Goal: Information Seeking & Learning: Find specific fact

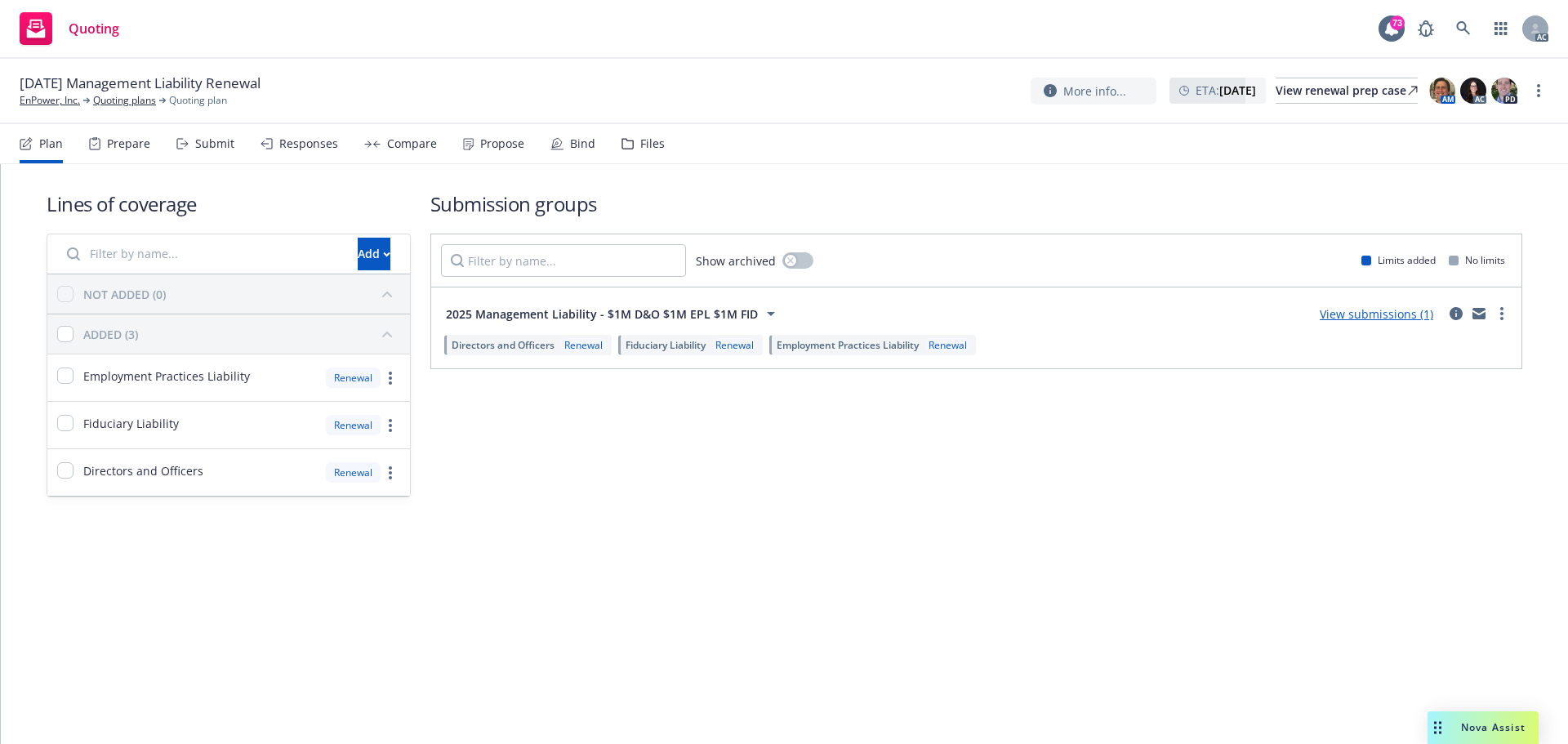
click at [207, 138] on div "Submit" at bounding box center [214, 144] width 39 height 13
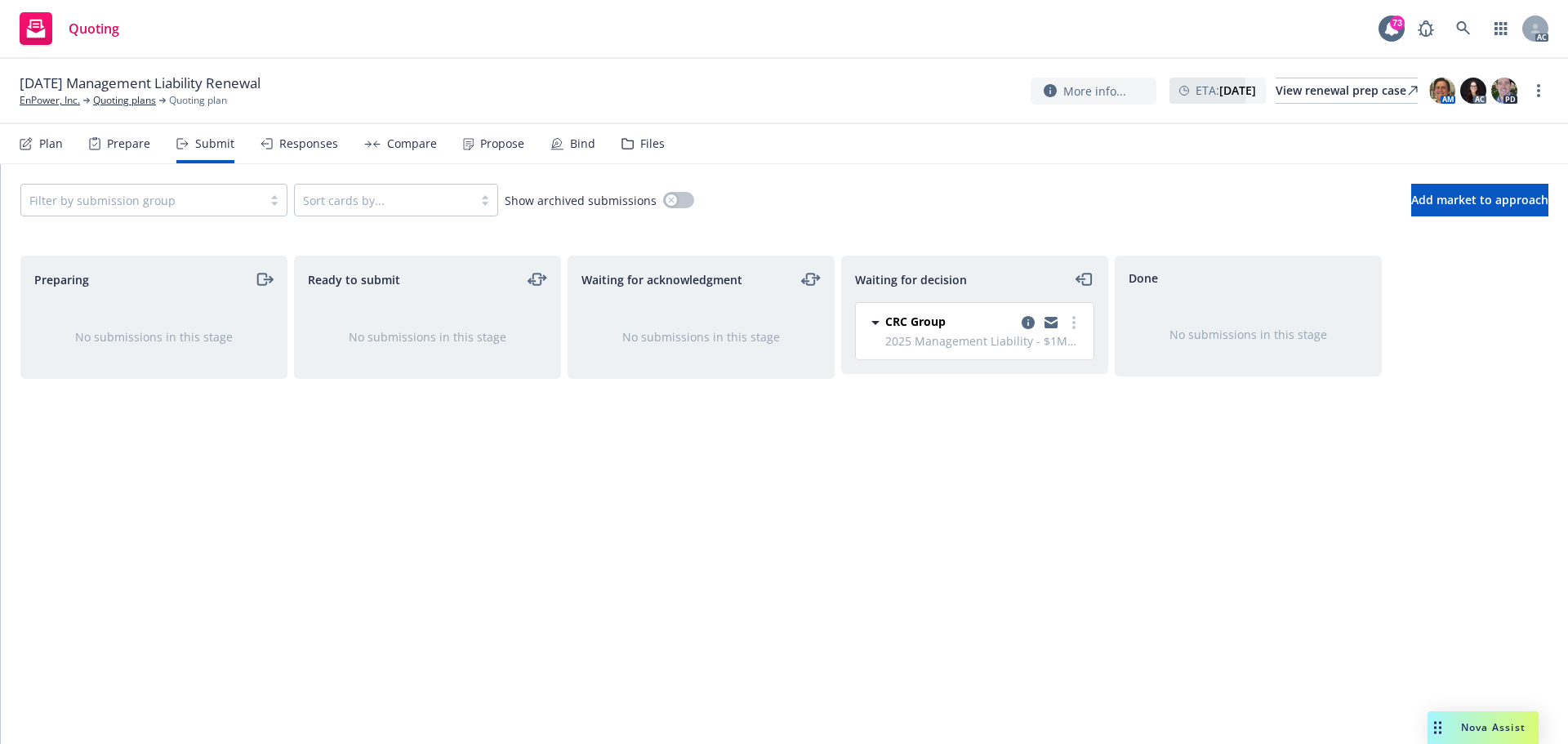
click at [304, 145] on div "Responses" at bounding box center [308, 144] width 59 height 13
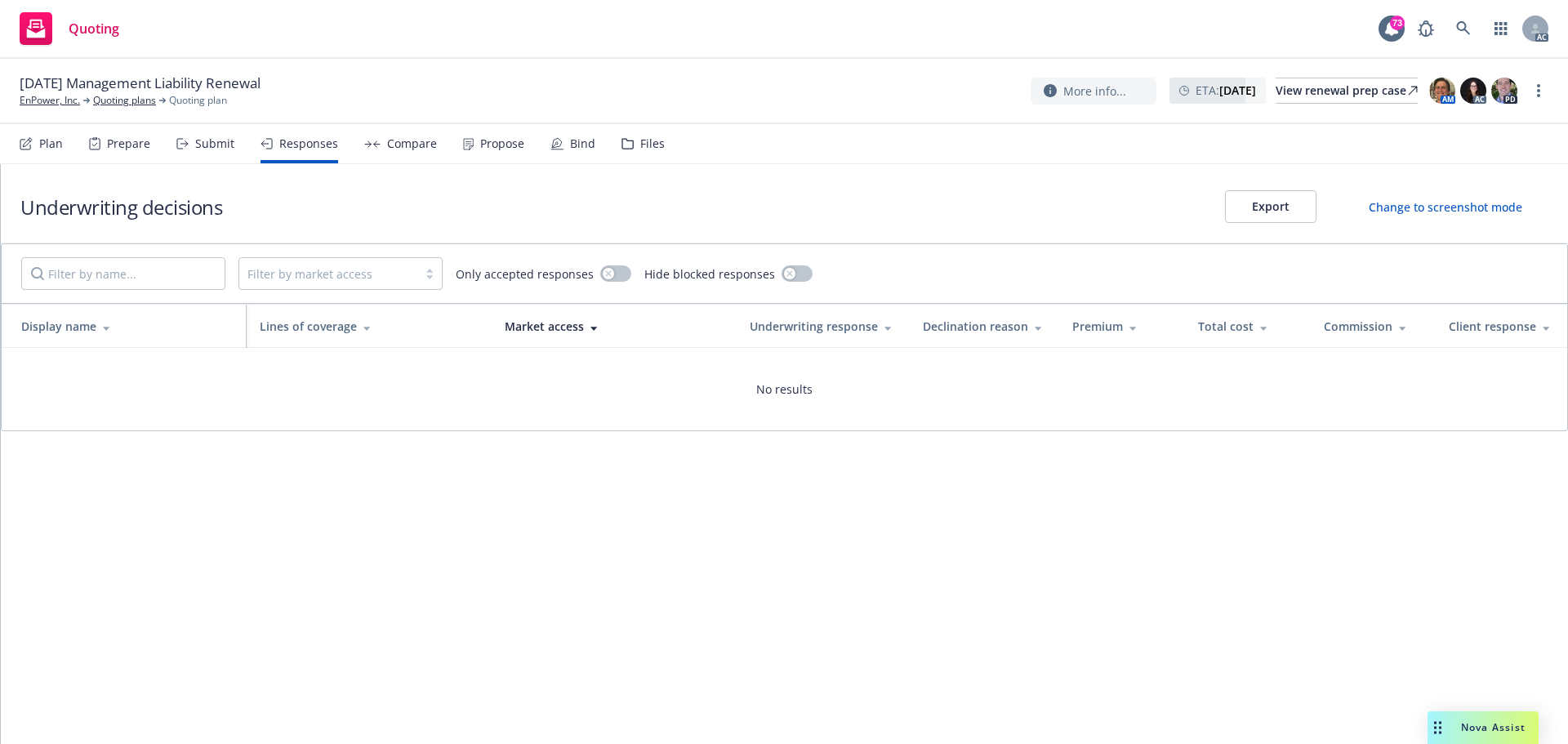
click at [487, 143] on div "Propose" at bounding box center [502, 144] width 44 height 13
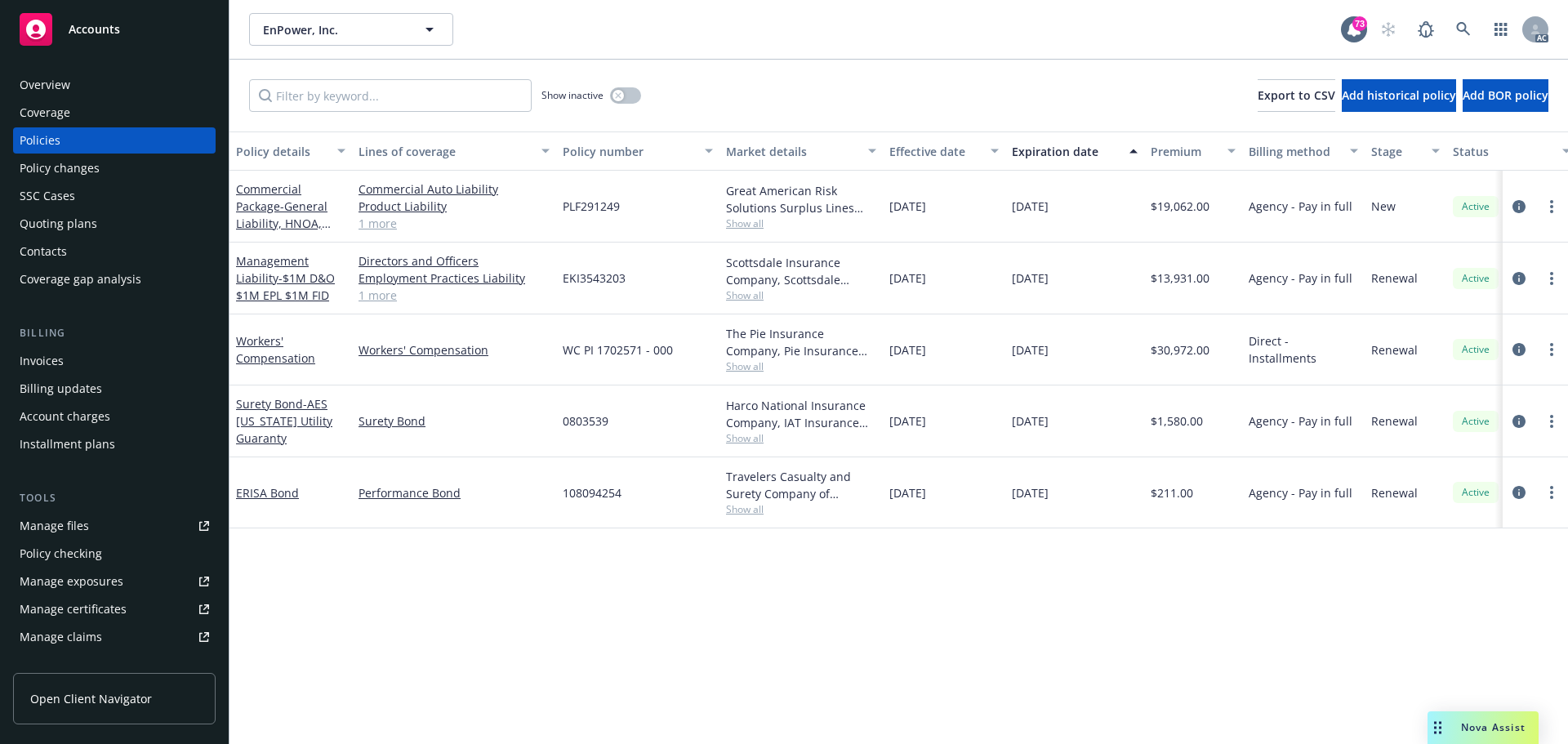
click at [80, 529] on div "Manage files" at bounding box center [54, 525] width 70 height 26
click at [107, 167] on div "Policy changes" at bounding box center [114, 168] width 189 height 26
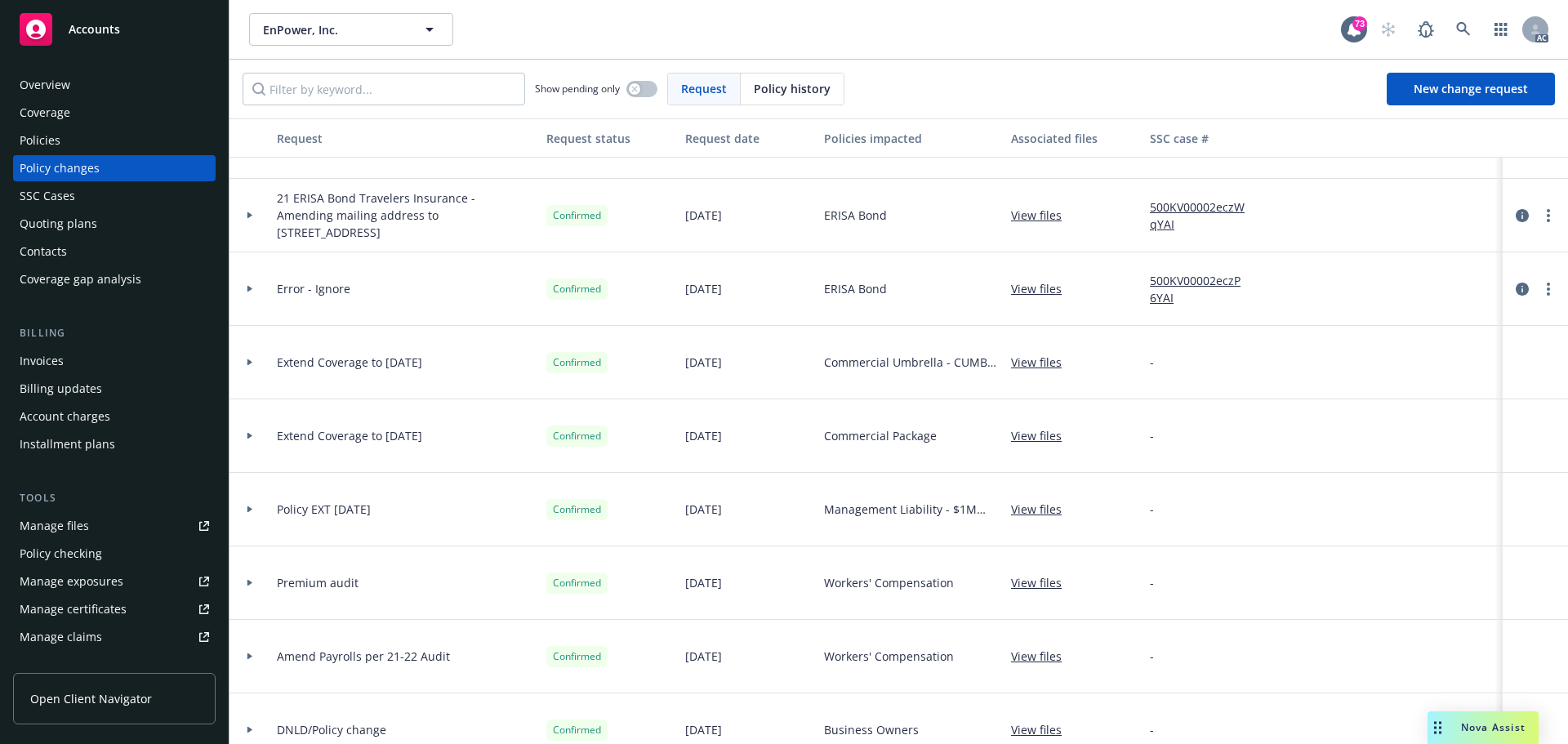
scroll to position [529, 0]
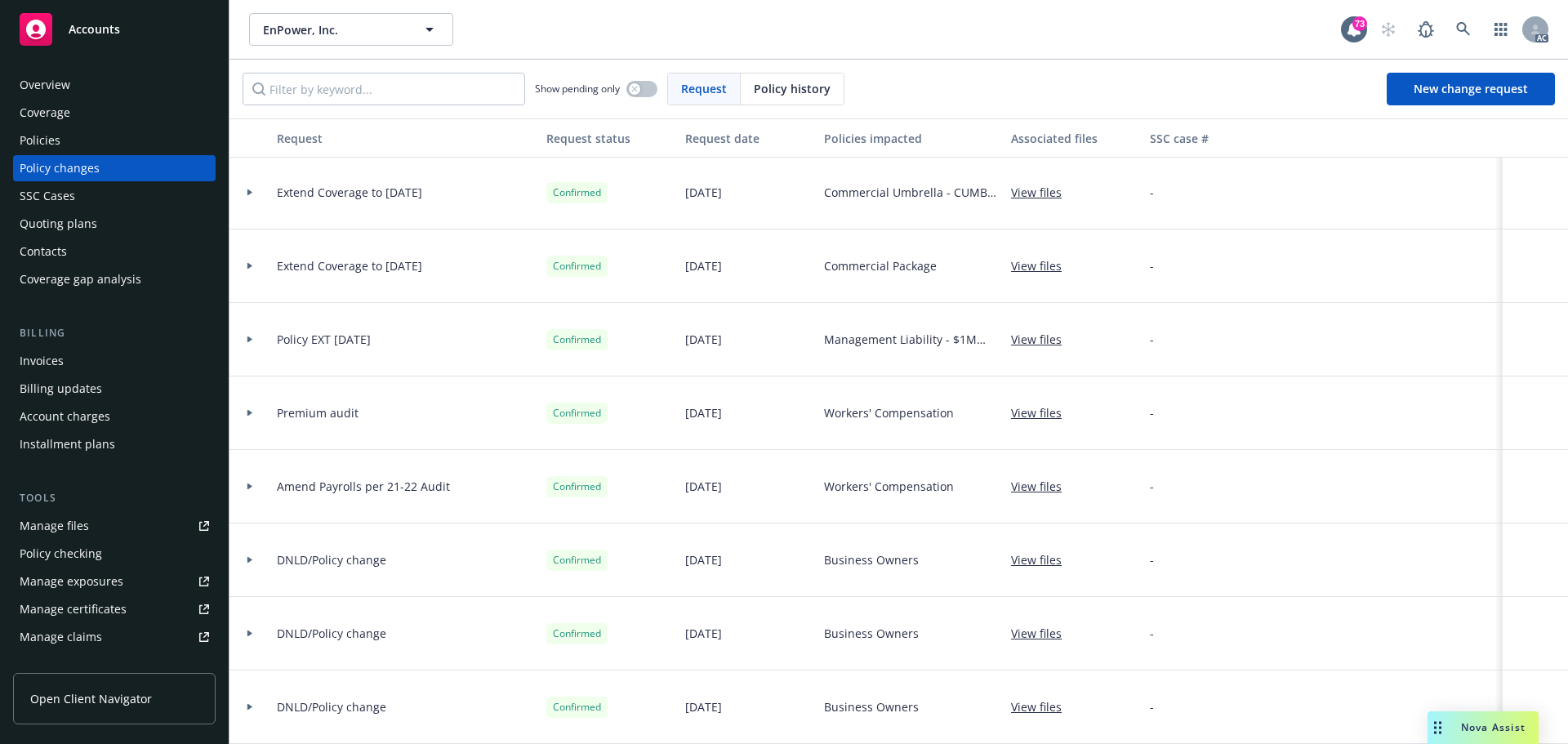
click at [67, 144] on div "Policies" at bounding box center [114, 140] width 189 height 26
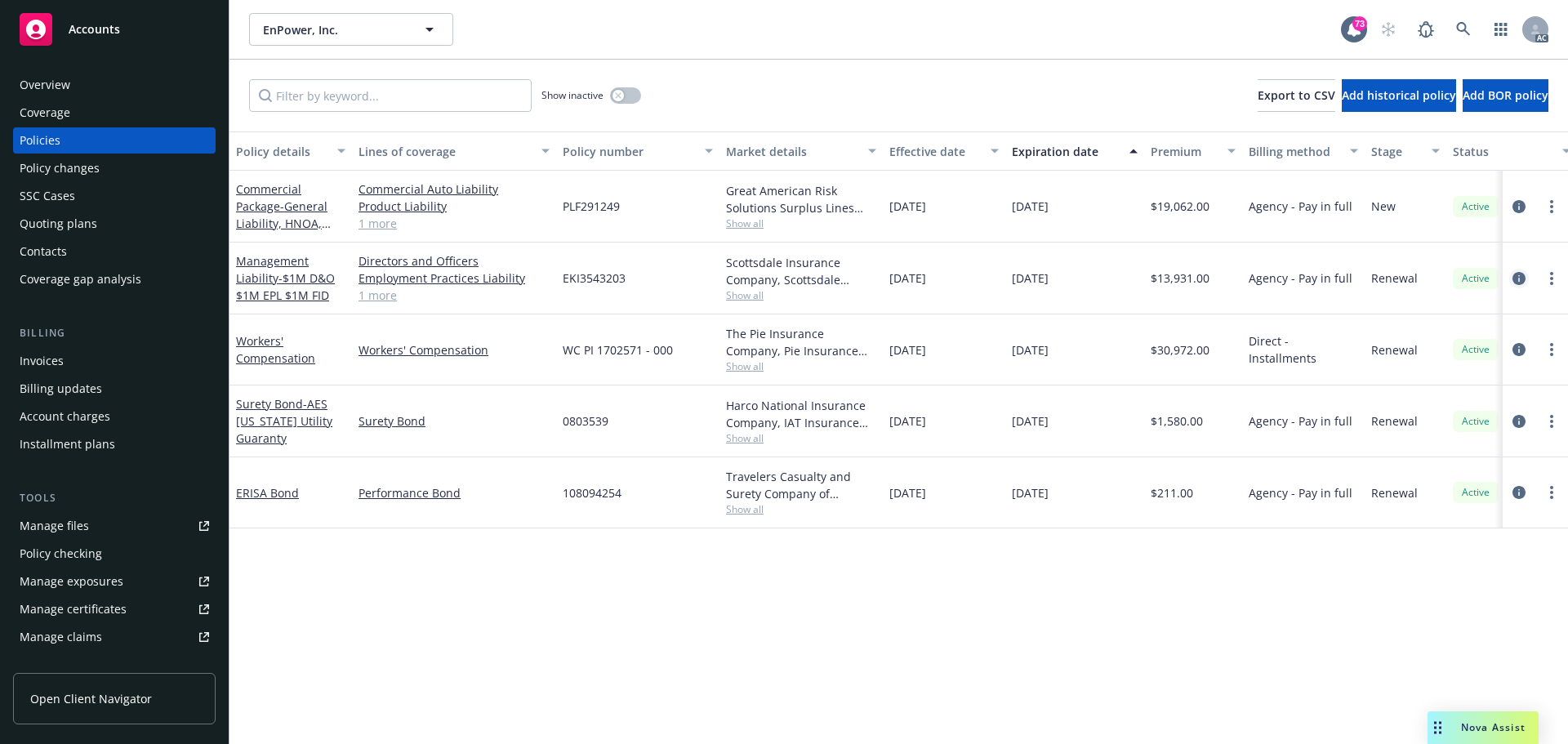
click at [1519, 278] on icon "circleInformation" at bounding box center [1519, 279] width 13 height 13
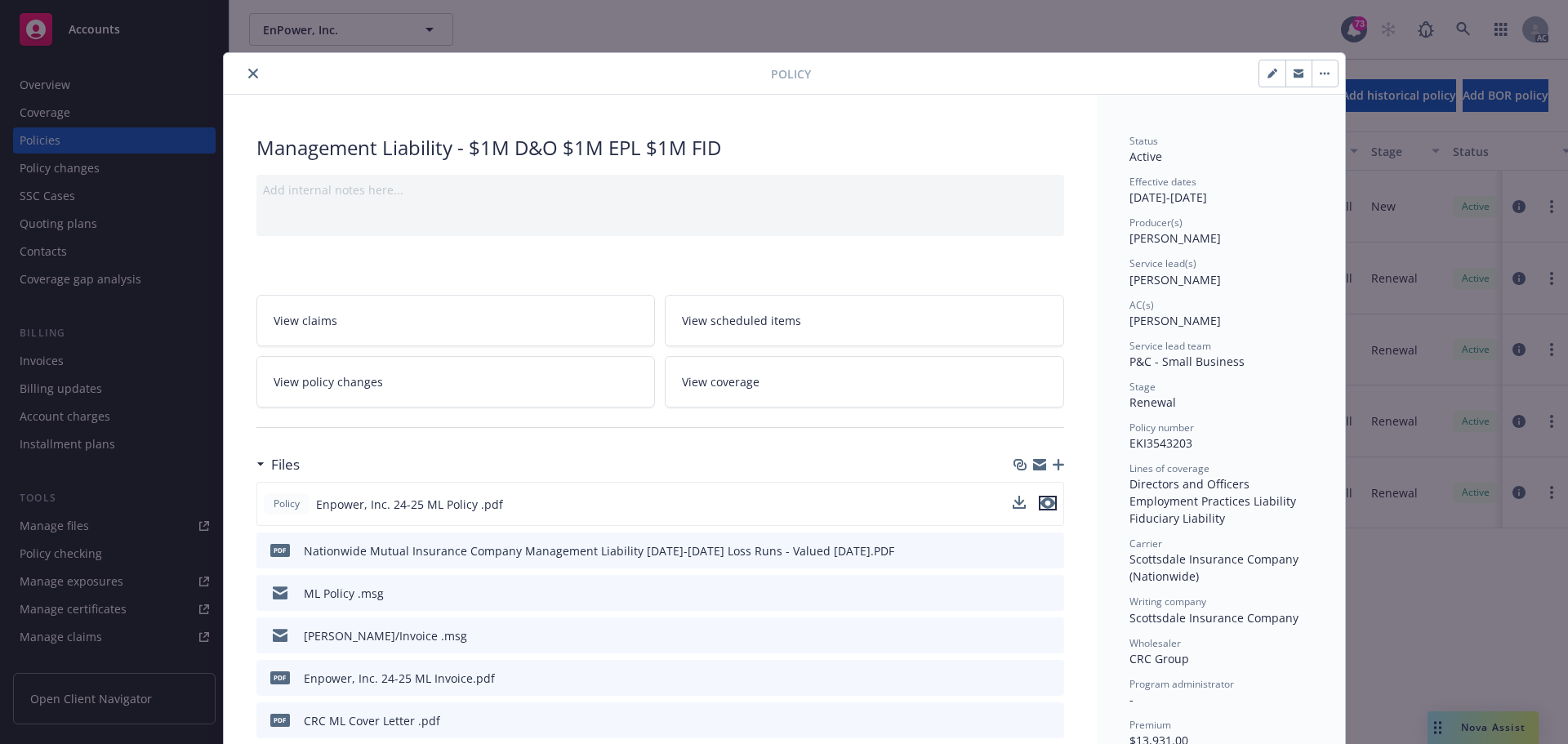
click at [1044, 504] on icon "preview file" at bounding box center [1048, 504] width 15 height 12
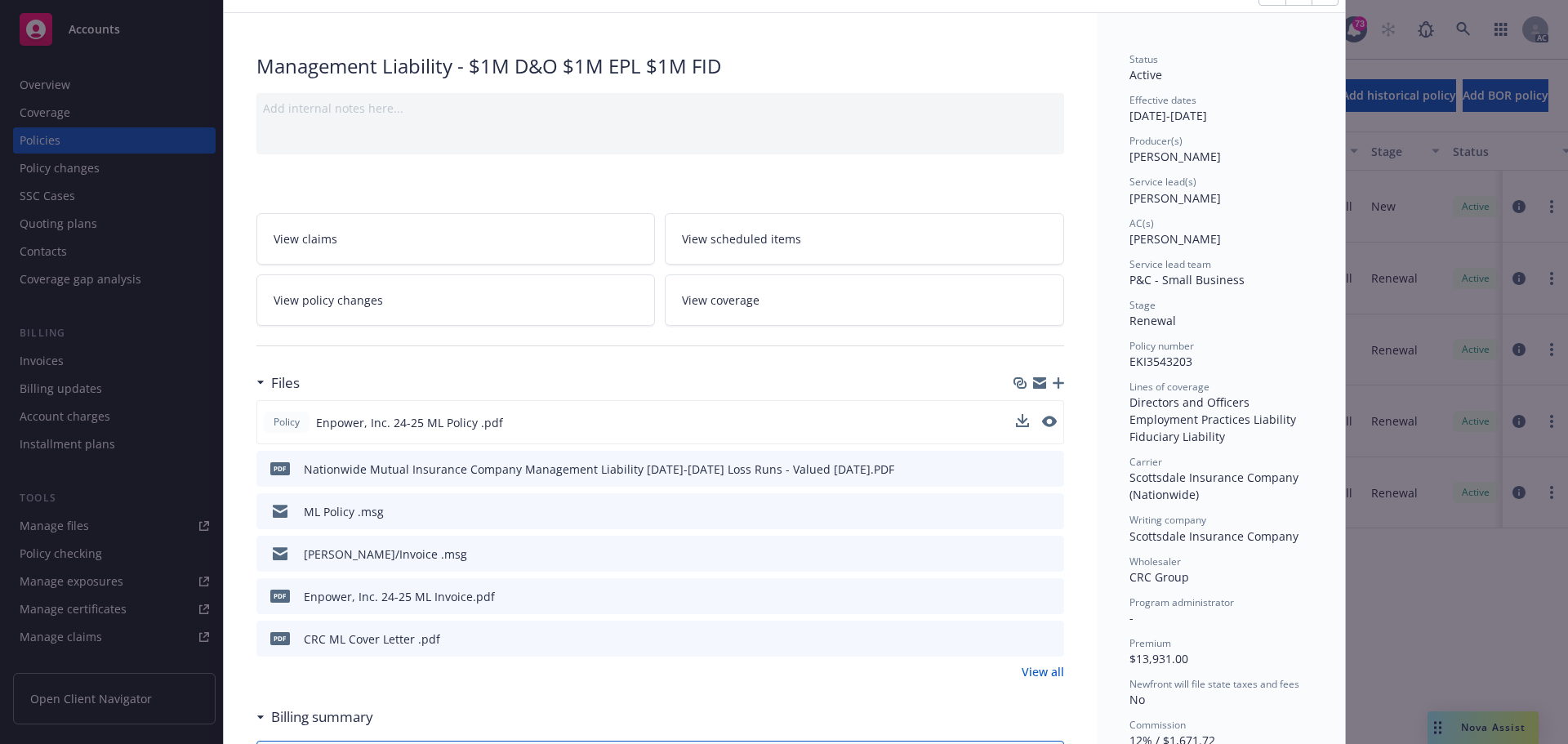
click at [1046, 555] on icon "preview file" at bounding box center [1049, 553] width 15 height 12
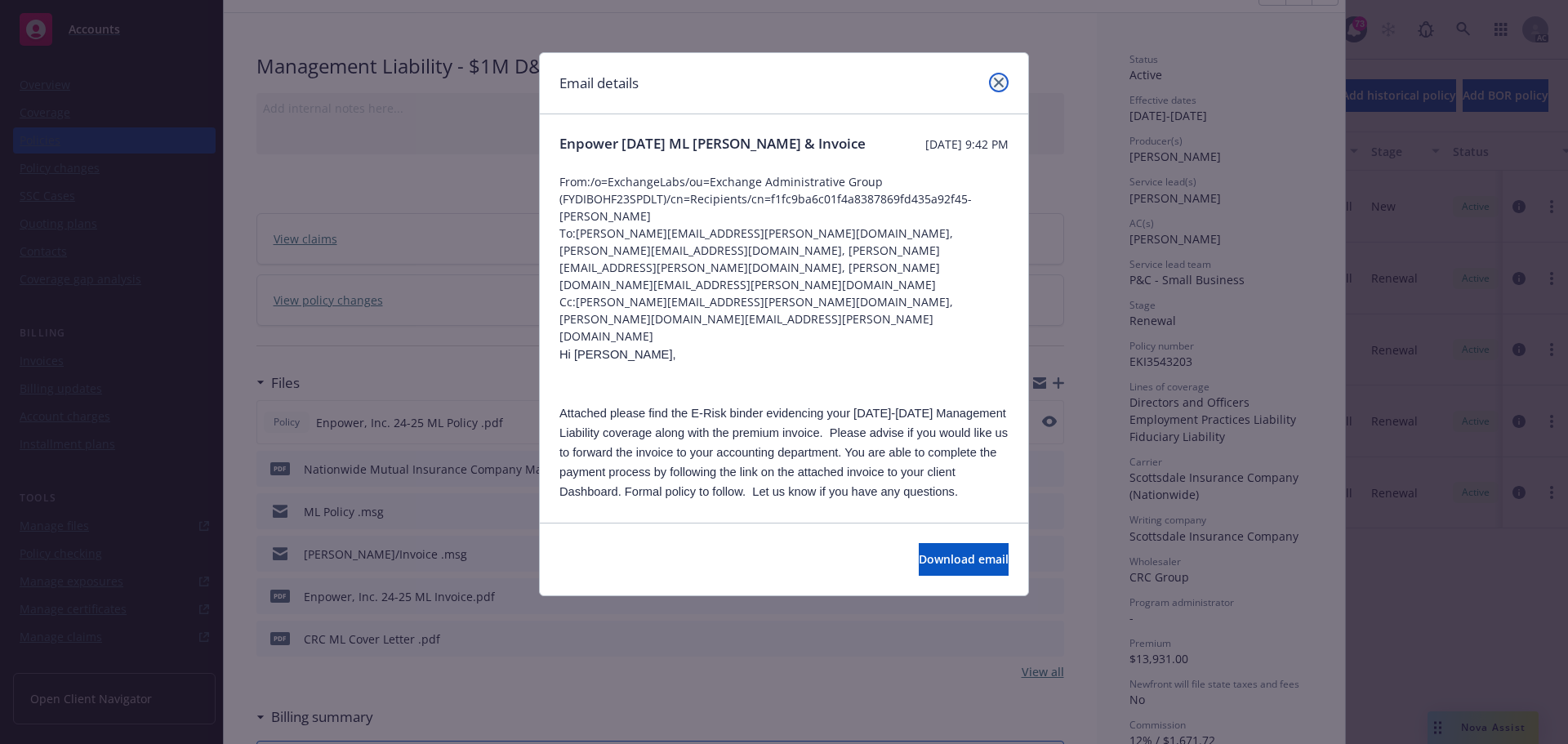
click at [996, 85] on icon "close" at bounding box center [999, 83] width 10 height 10
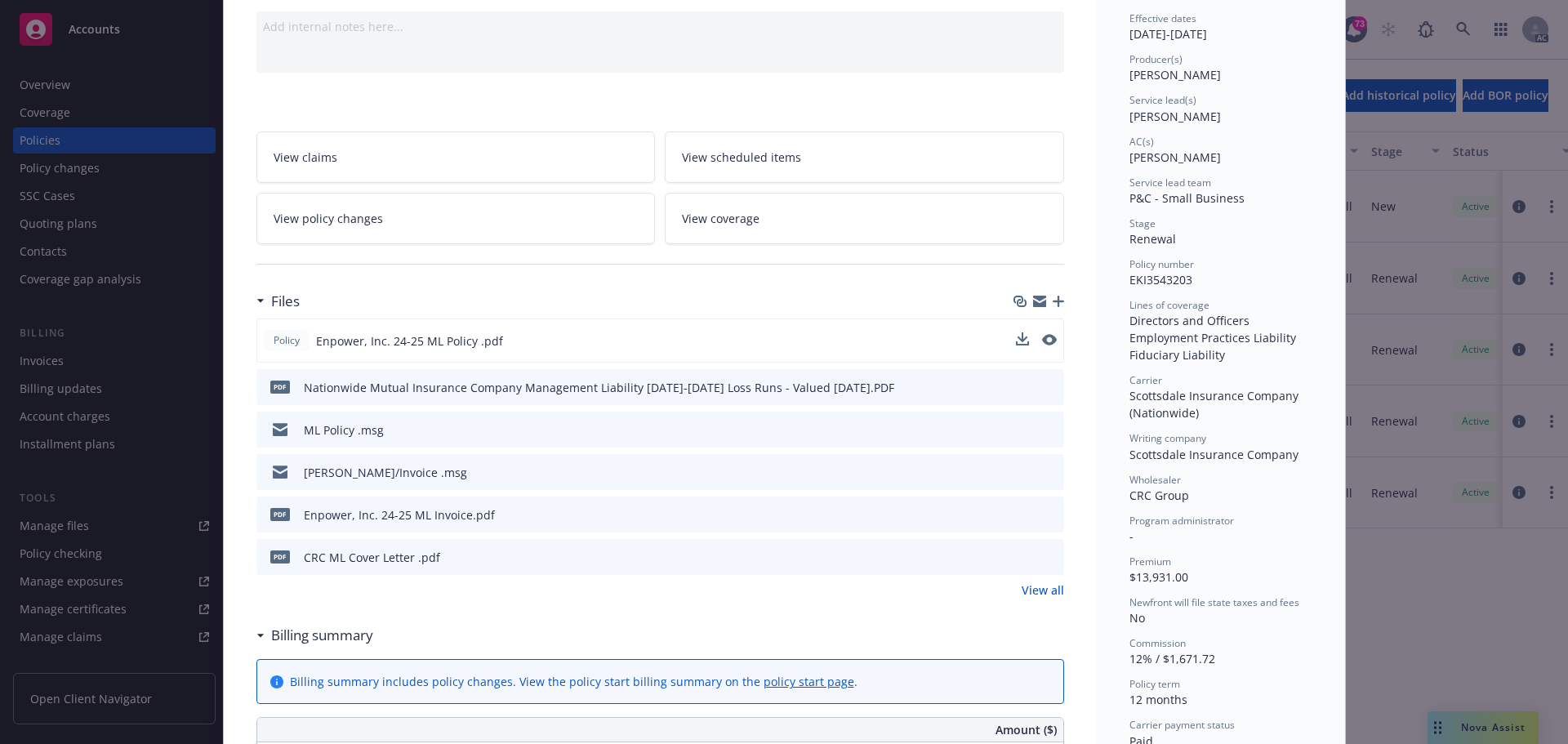
scroll to position [0, 0]
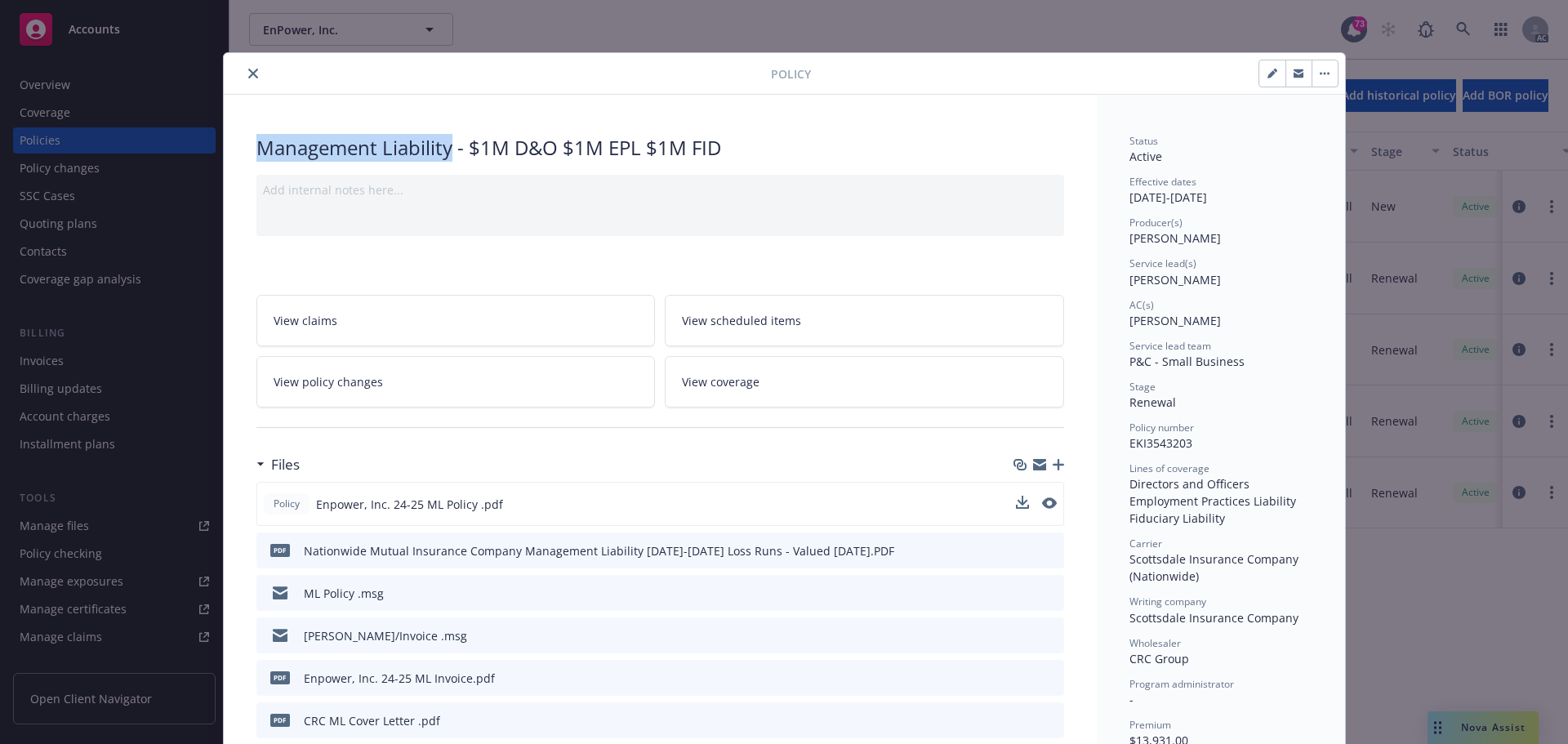
drag, startPoint x: 444, startPoint y: 155, endPoint x: 326, endPoint y: 82, distance: 138.8
click at [266, 149] on div "Management Liability - $1M D&O $1M EPL $1M FID" at bounding box center [660, 147] width 807 height 28
copy div "anagement Liability"
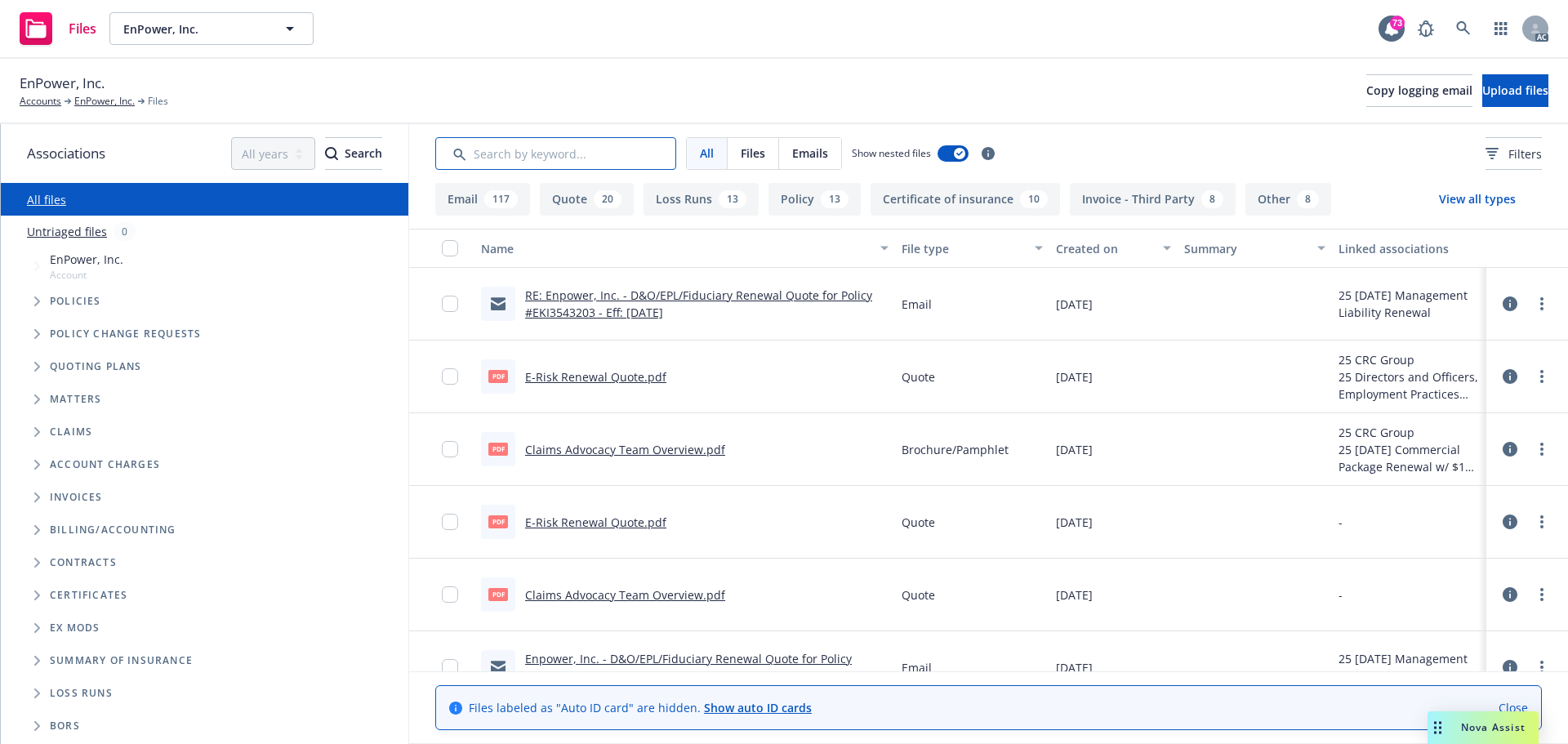
click at [598, 152] on input "Search by keyword..." at bounding box center [556, 153] width 241 height 33
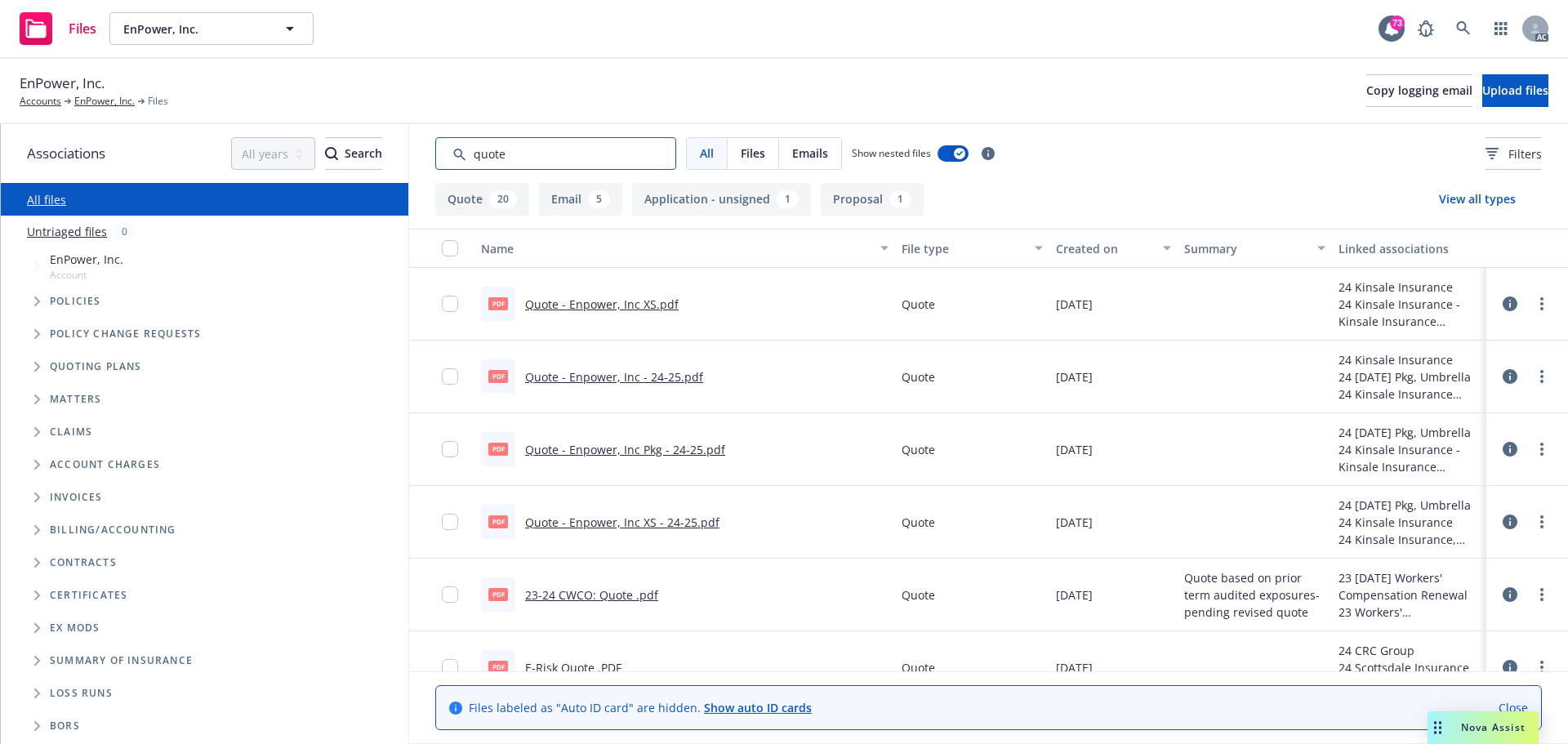
scroll to position [163, 0]
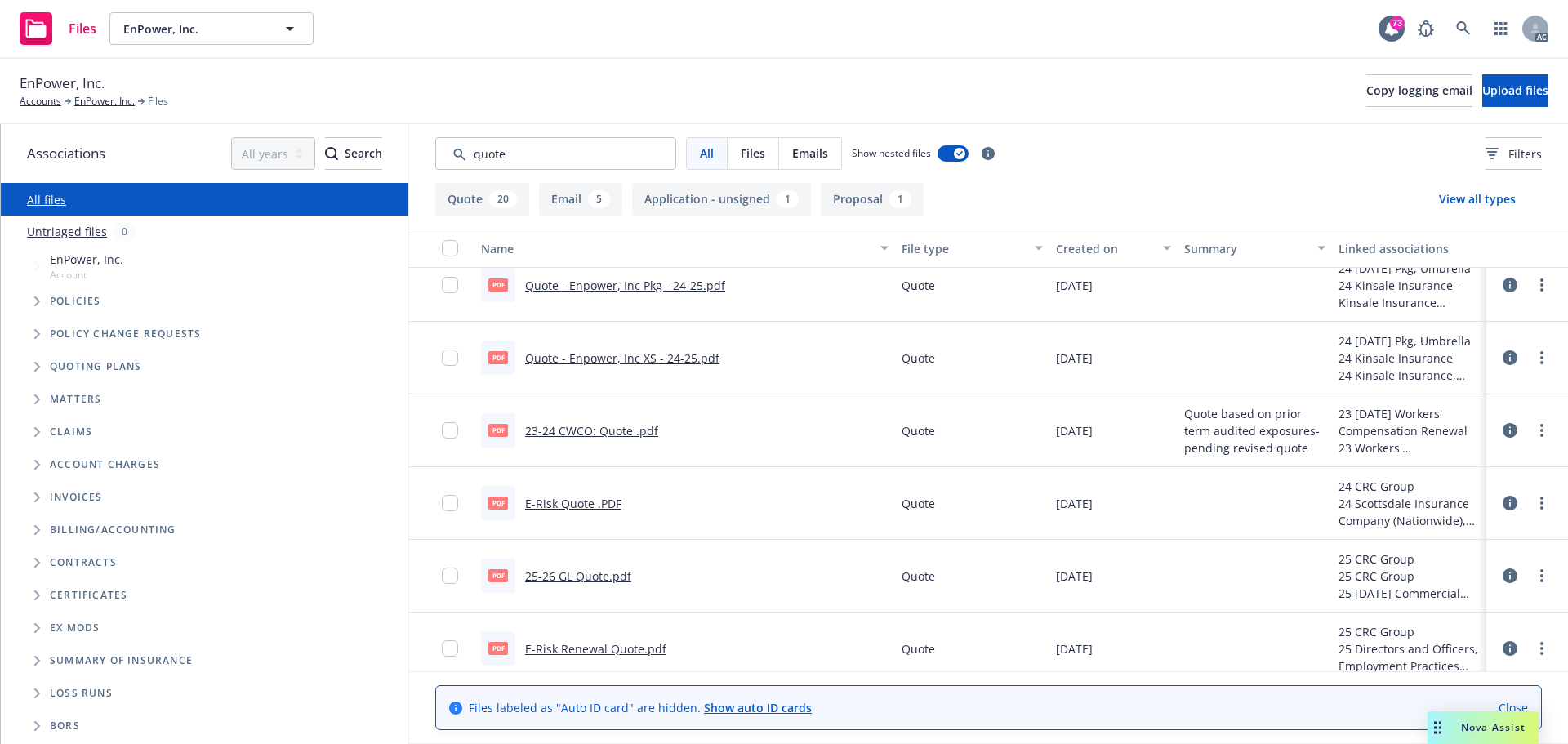
click at [582, 499] on link "E-Risk Quote .PDF" at bounding box center [573, 504] width 96 height 16
drag, startPoint x: 473, startPoint y: 157, endPoint x: 336, endPoint y: 150, distance: 137.2
click at [348, 154] on div "Associations All years 2027 2026 2025 2024 2023 2022 2021 2020 2019 2018 2017 2…" at bounding box center [784, 434] width 1567 height 620
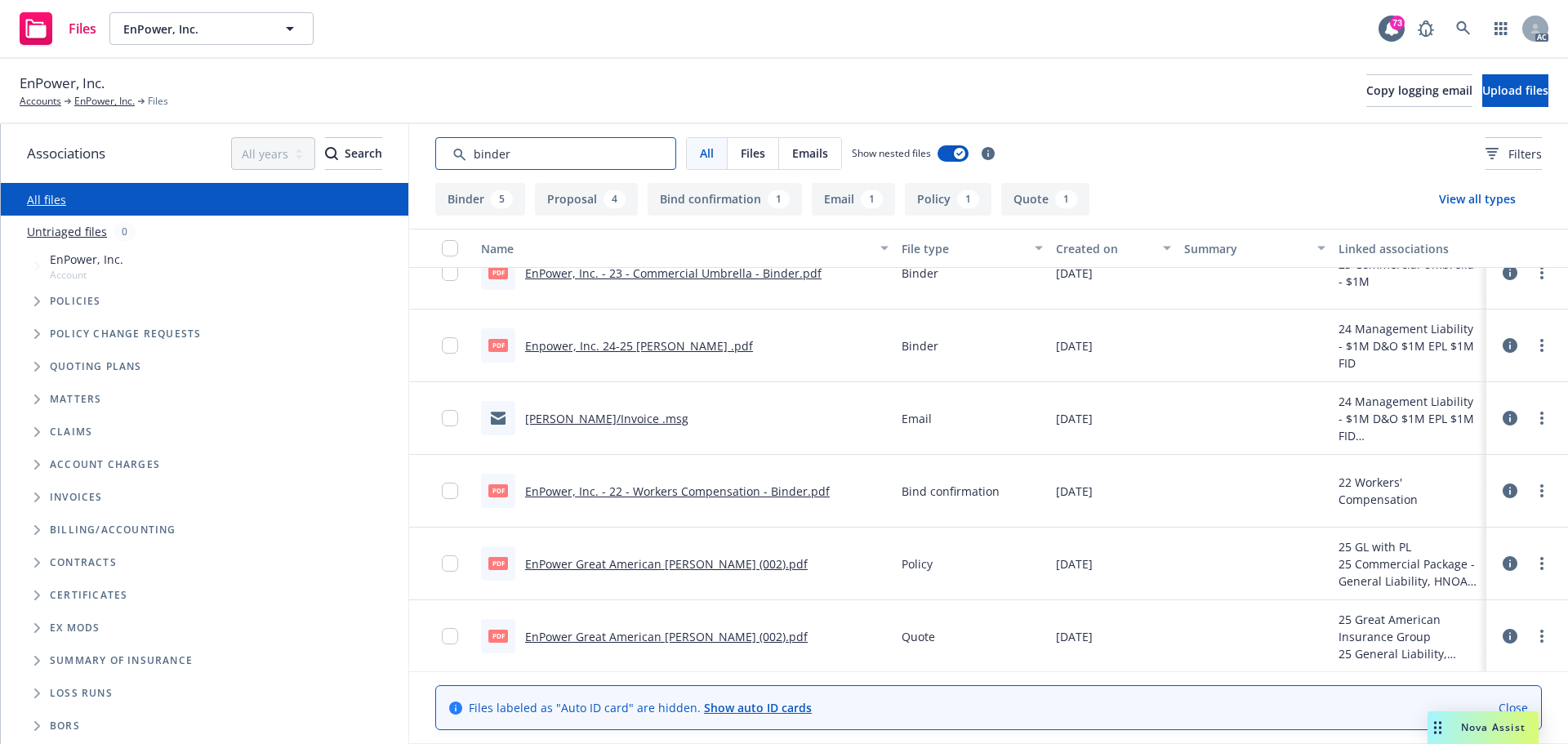
scroll to position [537, 0]
type input "binder"
